Goal: Navigation & Orientation: Find specific page/section

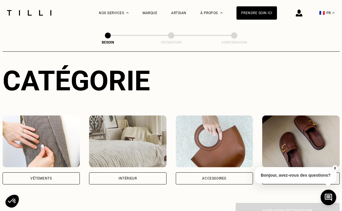
scroll to position [58, 0]
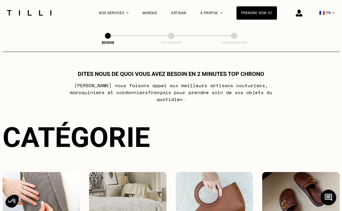
scroll to position [58, 0]
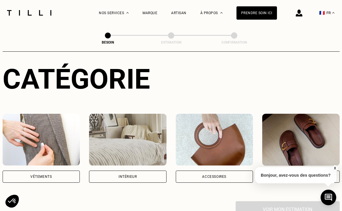
click at [101, 171] on div "Intérieur" at bounding box center [127, 177] width 77 height 12
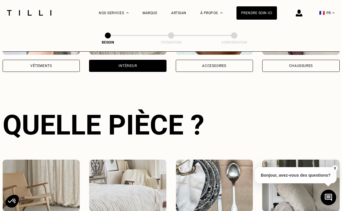
scroll to position [188, 0]
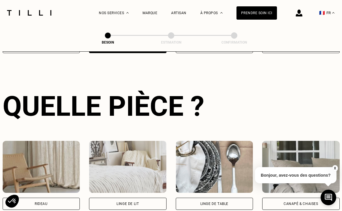
click at [52, 198] on div "Rideau" at bounding box center [41, 204] width 77 height 12
select select "FR"
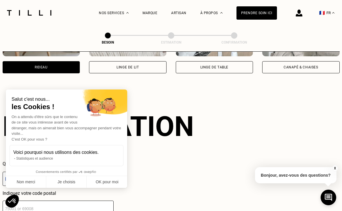
scroll to position [345, 0]
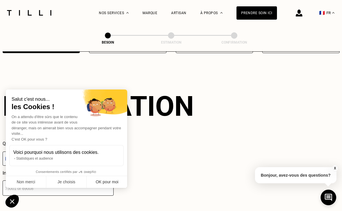
click at [104, 181] on button "OK pour moi" at bounding box center [107, 182] width 40 height 12
checkbox input "true"
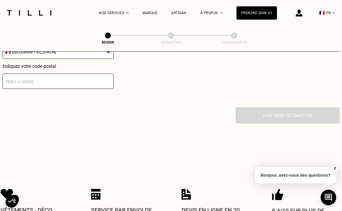
scroll to position [459, 0]
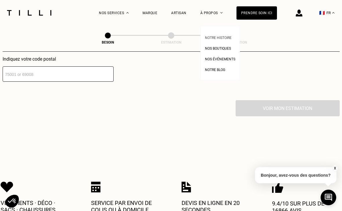
click at [216, 36] on span "Notre histoire" at bounding box center [218, 38] width 27 height 4
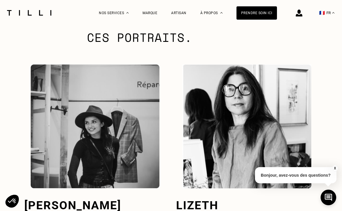
scroll to position [1625, 0]
